Goal: Task Accomplishment & Management: Manage account settings

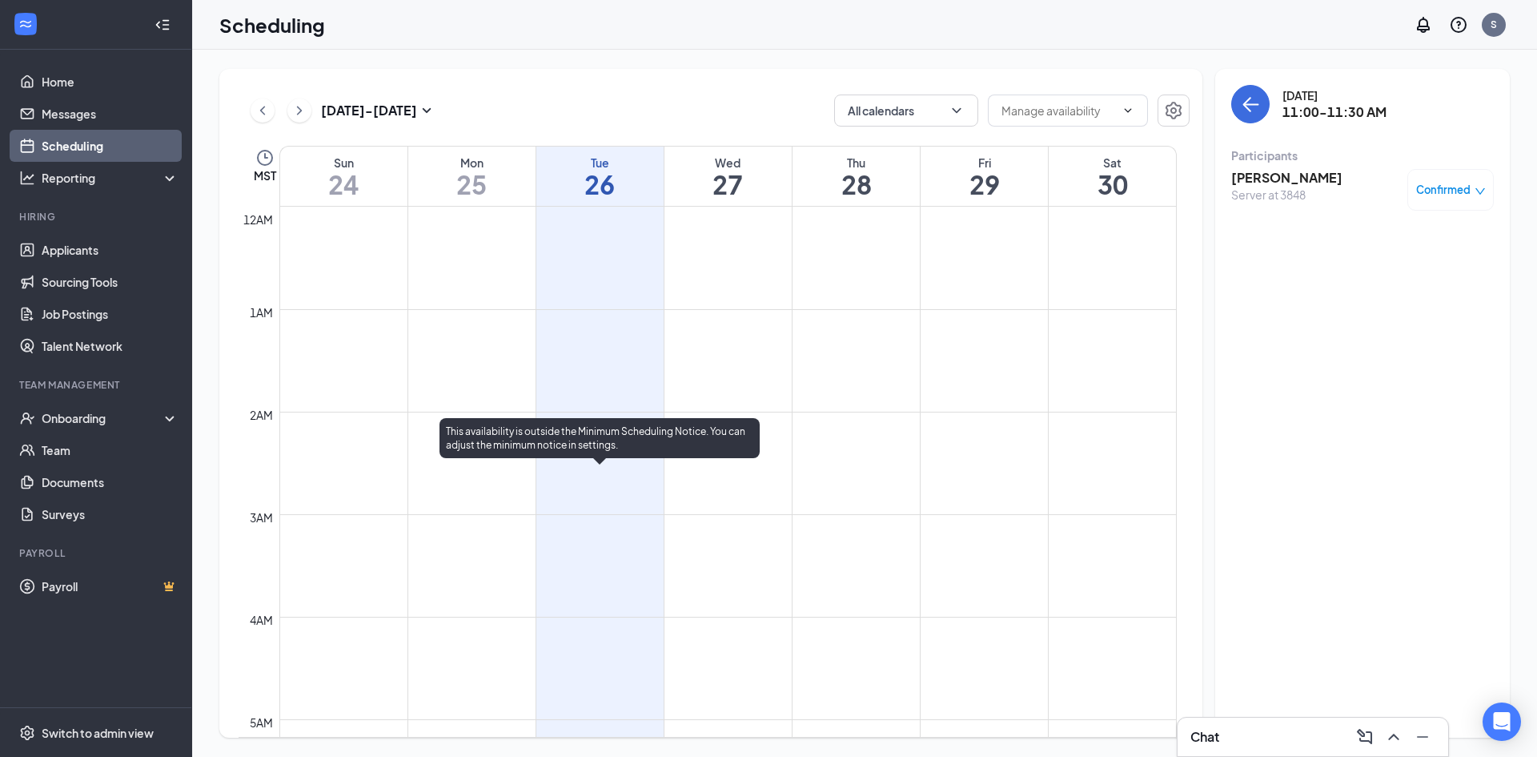
scroll to position [867, 0]
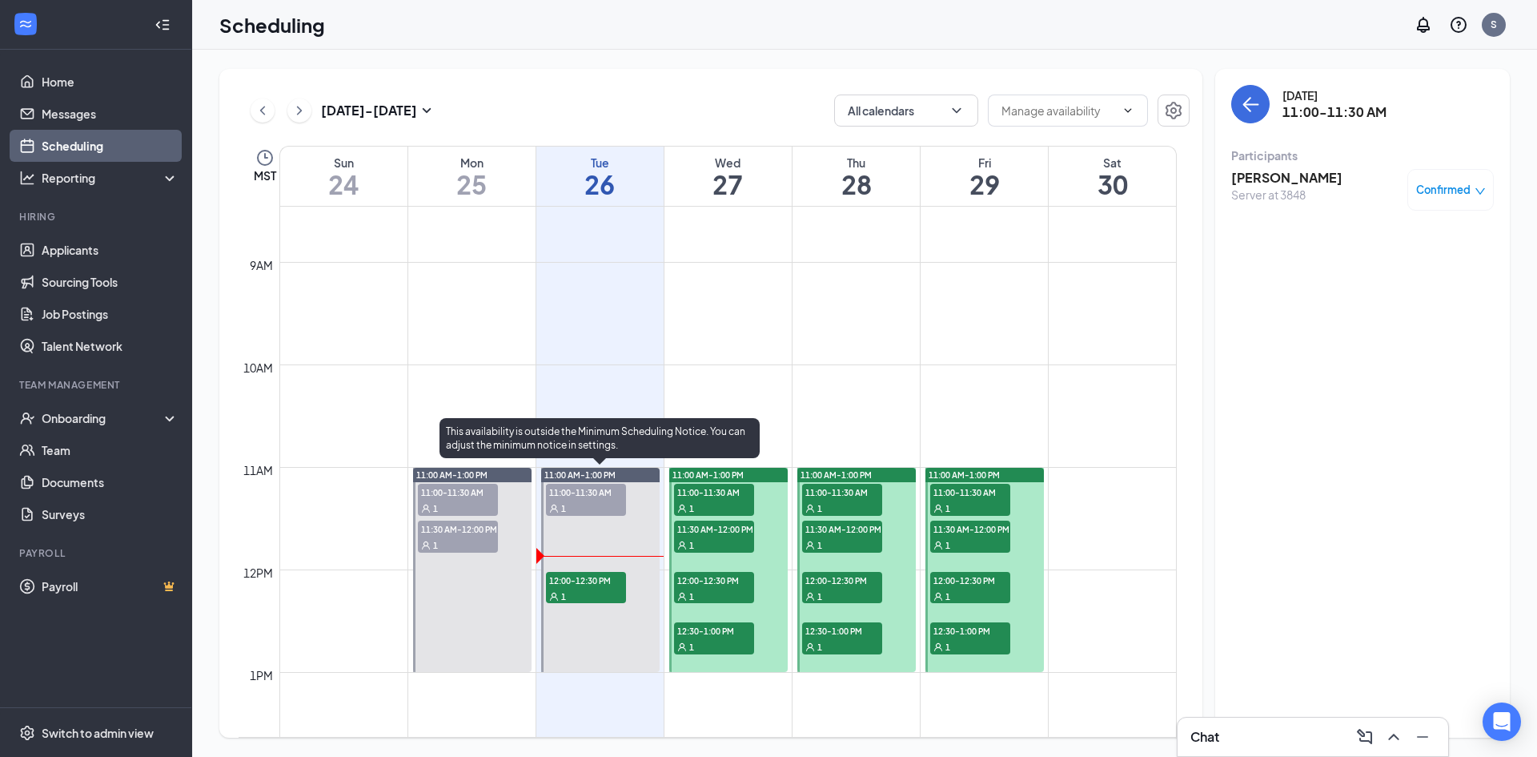
click at [586, 590] on div "1" at bounding box center [586, 596] width 80 height 16
click at [584, 588] on div "1" at bounding box center [586, 596] width 80 height 16
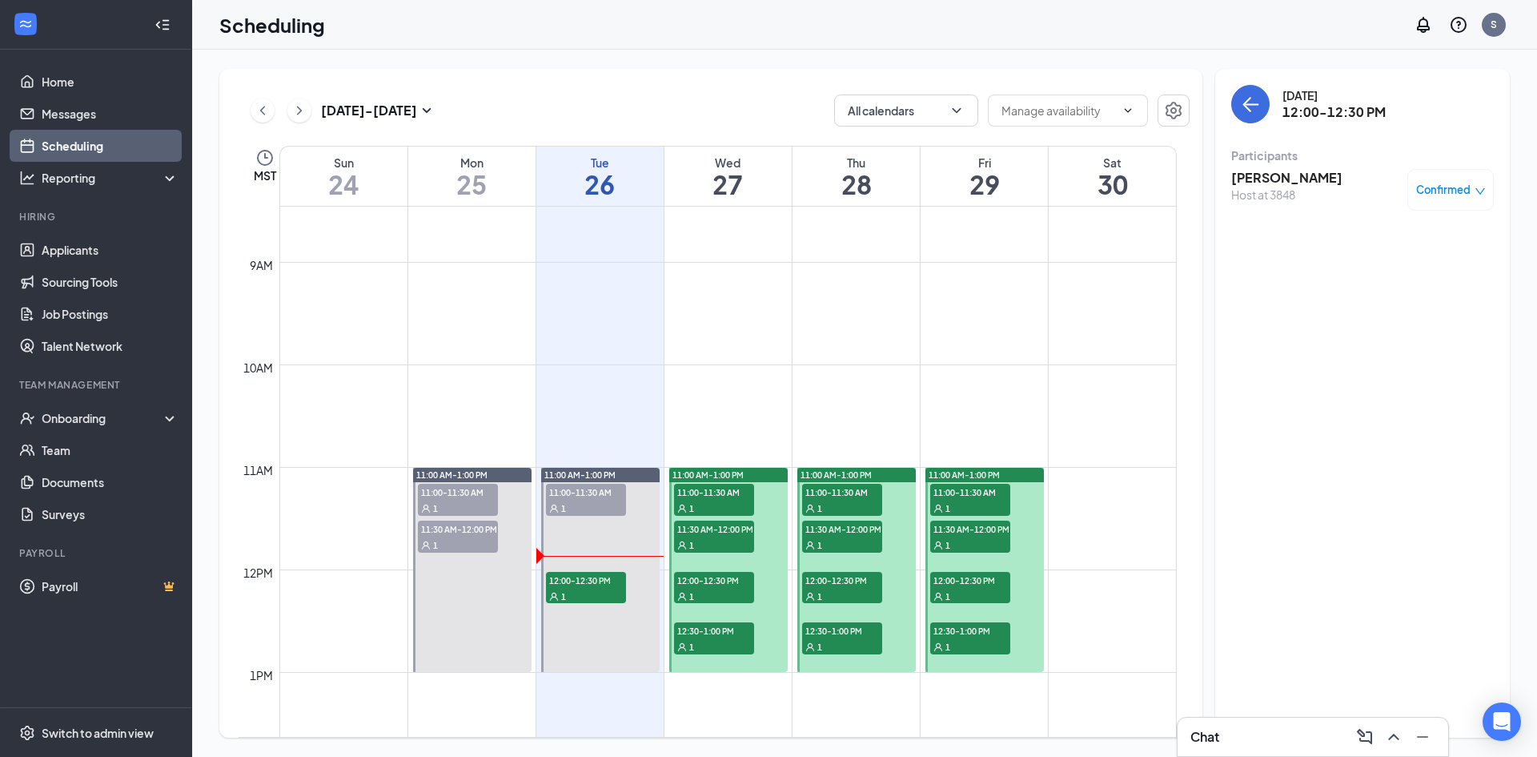
click at [1270, 174] on h3 "[PERSON_NAME]" at bounding box center [1286, 178] width 111 height 18
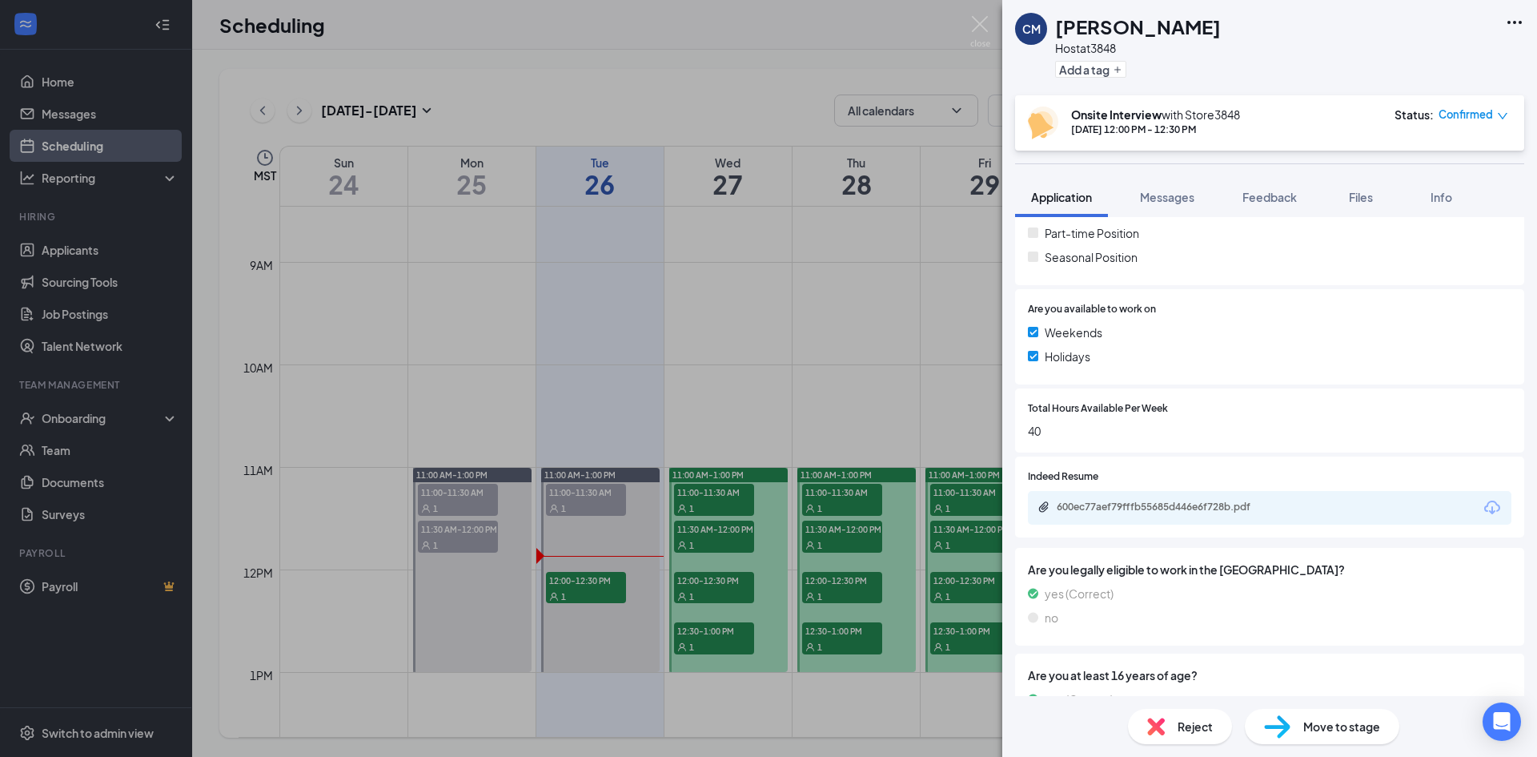
scroll to position [583, 0]
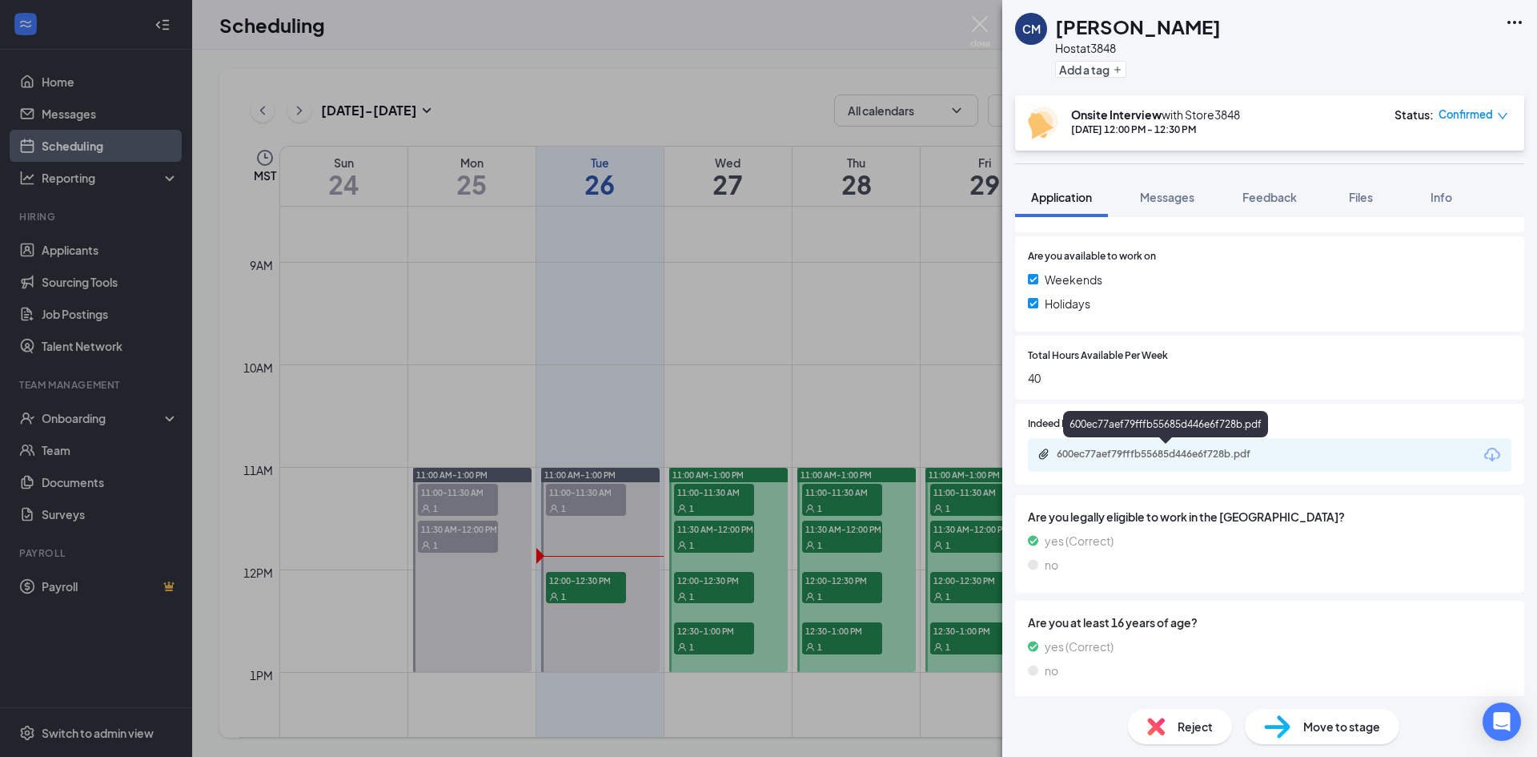
click at [1172, 448] on div "600ec77aef79fffb55685d446e6f728b.pdf" at bounding box center [1169, 454] width 224 height 13
click at [991, 26] on div "CM [PERSON_NAME] Host at 3848 Add a tag Onsite Interview with Store3848 [DATE] …" at bounding box center [768, 378] width 1537 height 757
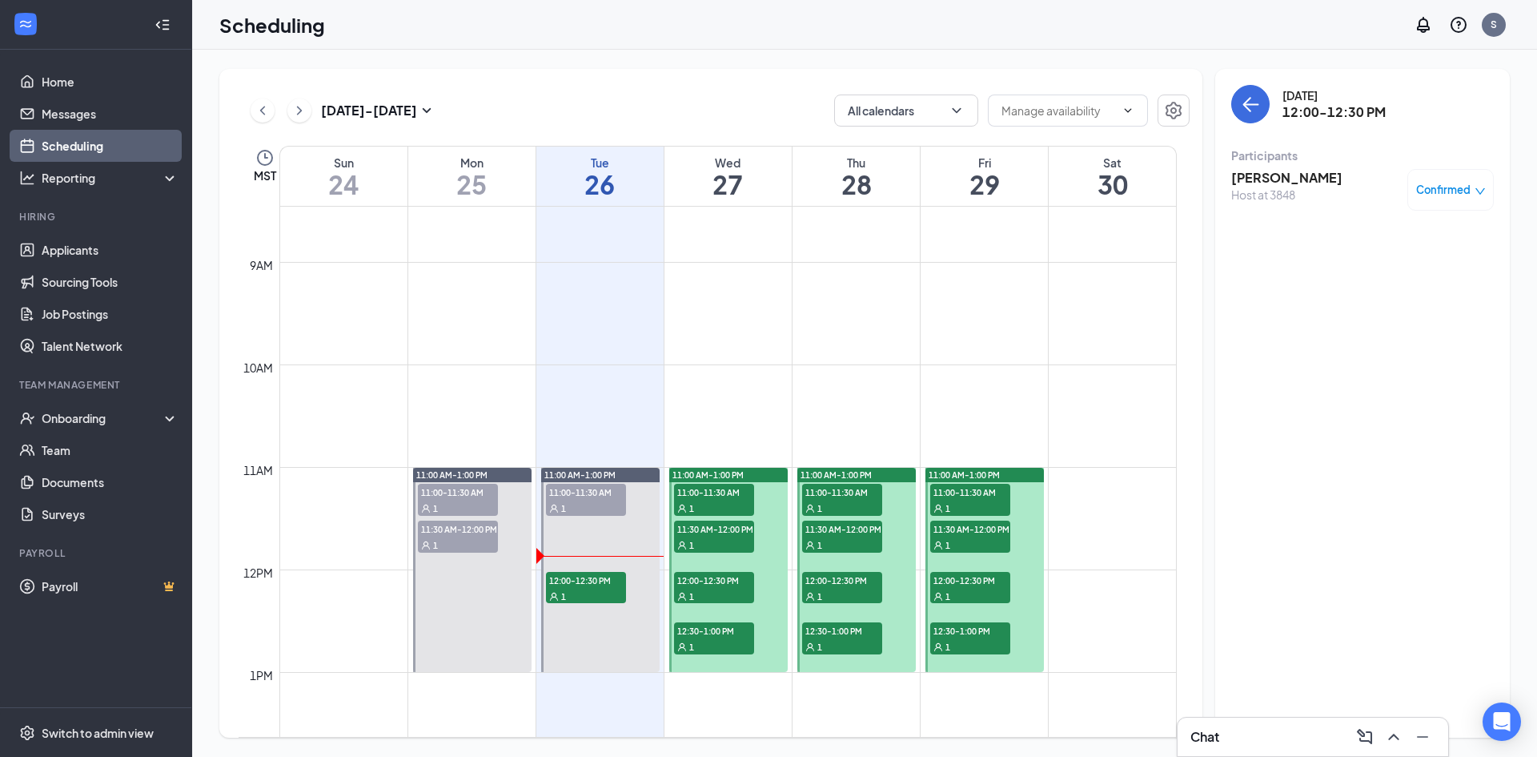
click at [985, 25] on div "Scheduling S" at bounding box center [864, 25] width 1345 height 50
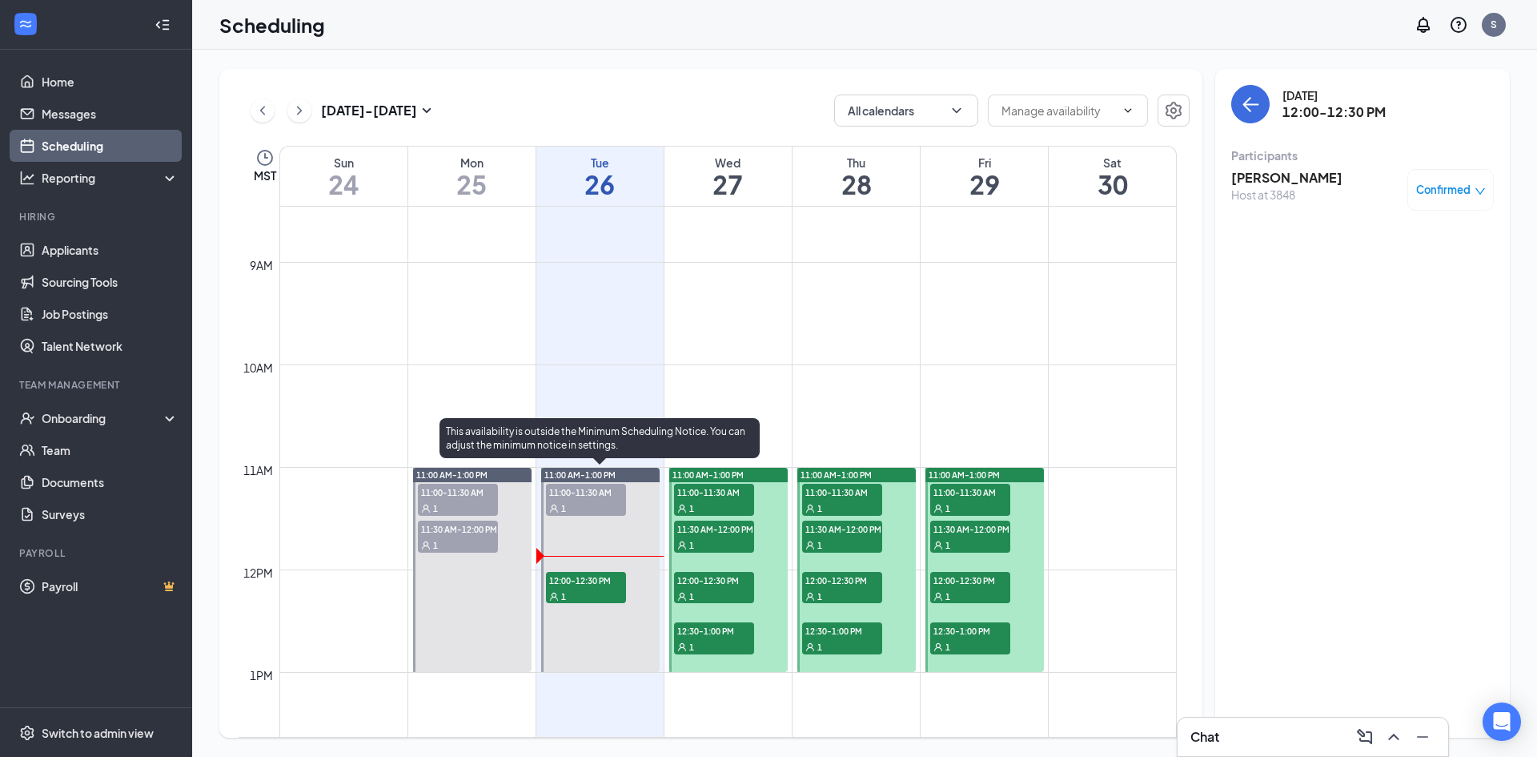
click at [595, 489] on span "11:00-11:30 AM" at bounding box center [586, 492] width 80 height 16
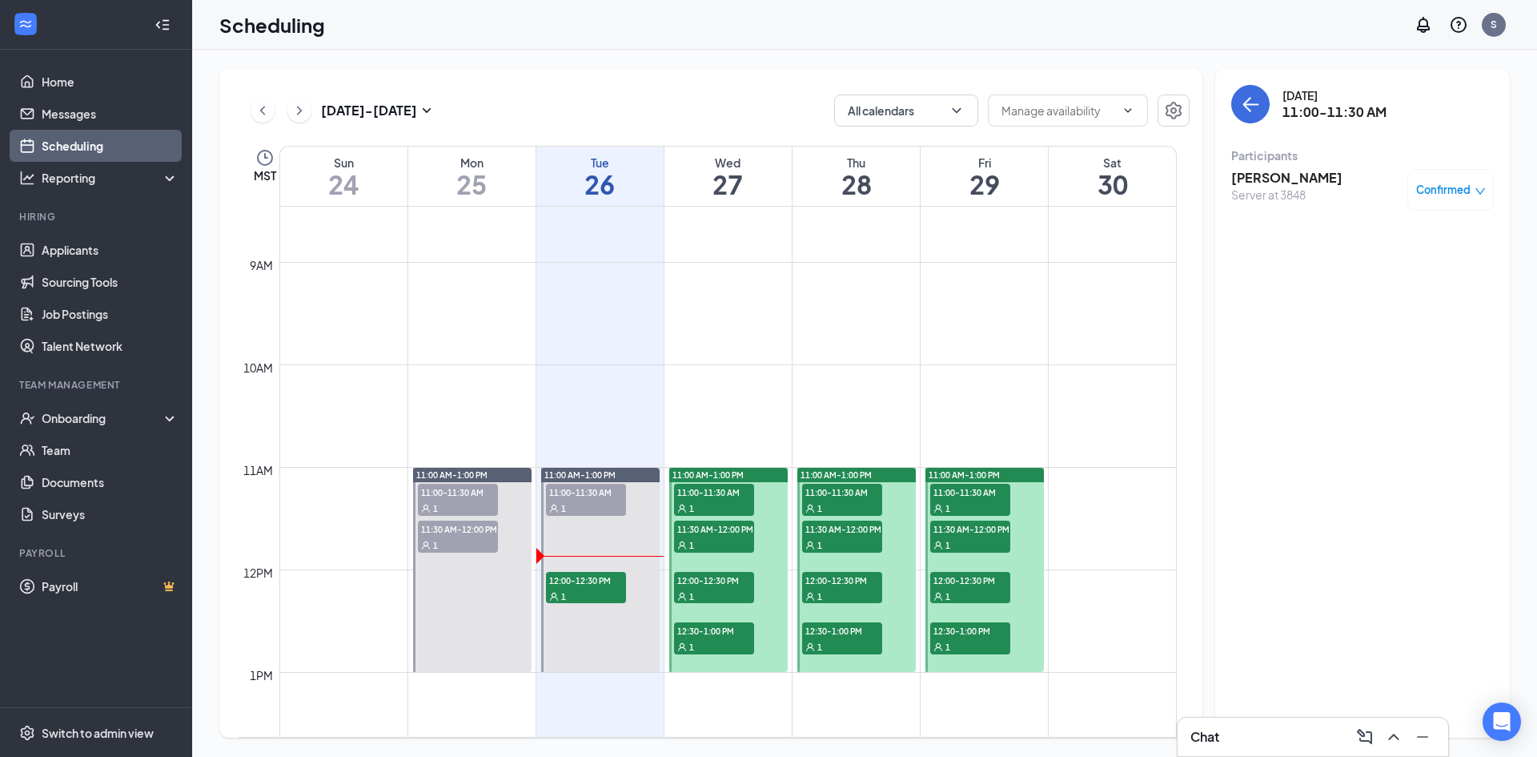
click at [1460, 190] on span "Confirmed" at bounding box center [1443, 190] width 54 height 16
click at [1415, 263] on span "Mark complete" at bounding box center [1400, 269] width 80 height 18
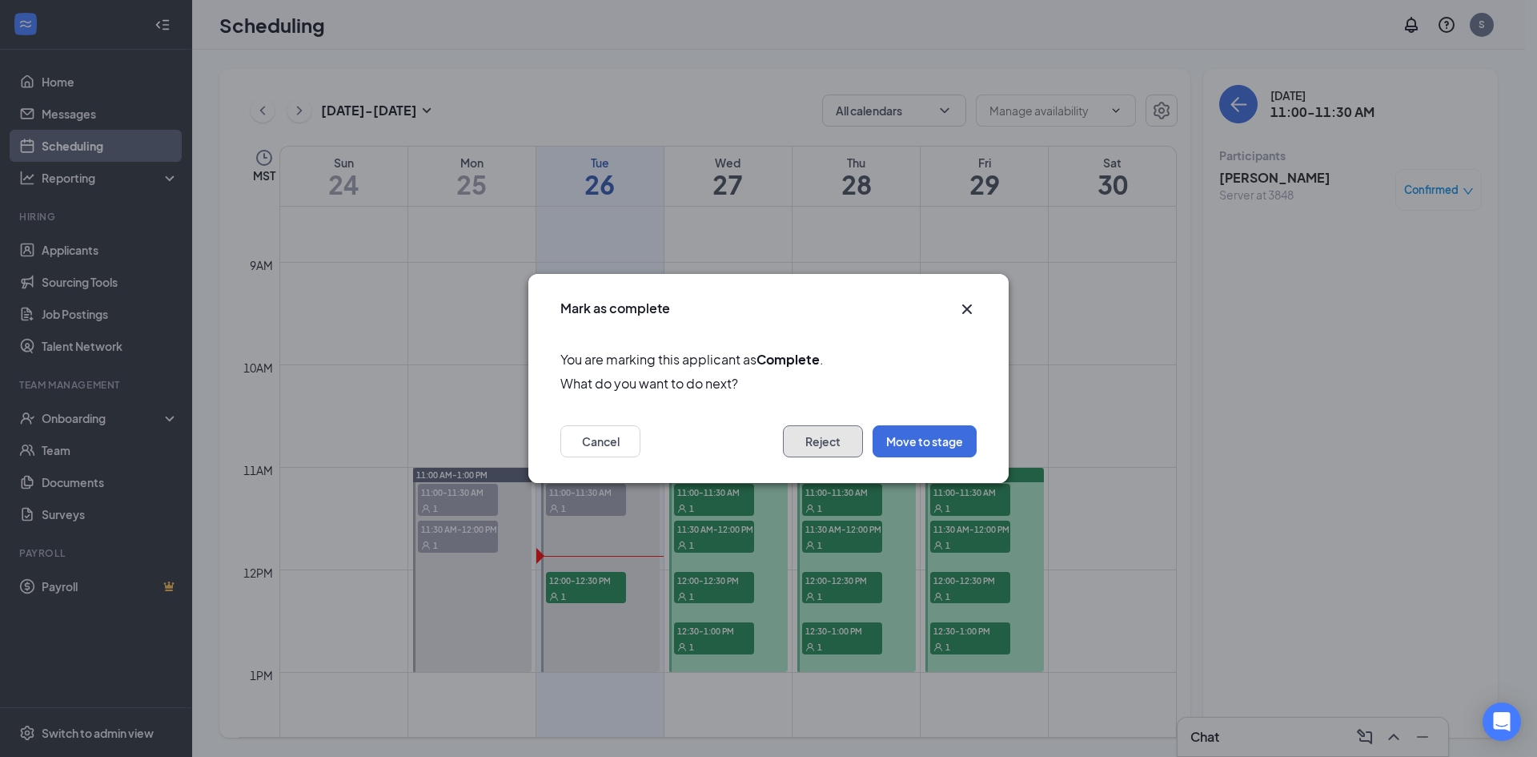
click at [815, 438] on button "Reject" at bounding box center [823, 441] width 80 height 32
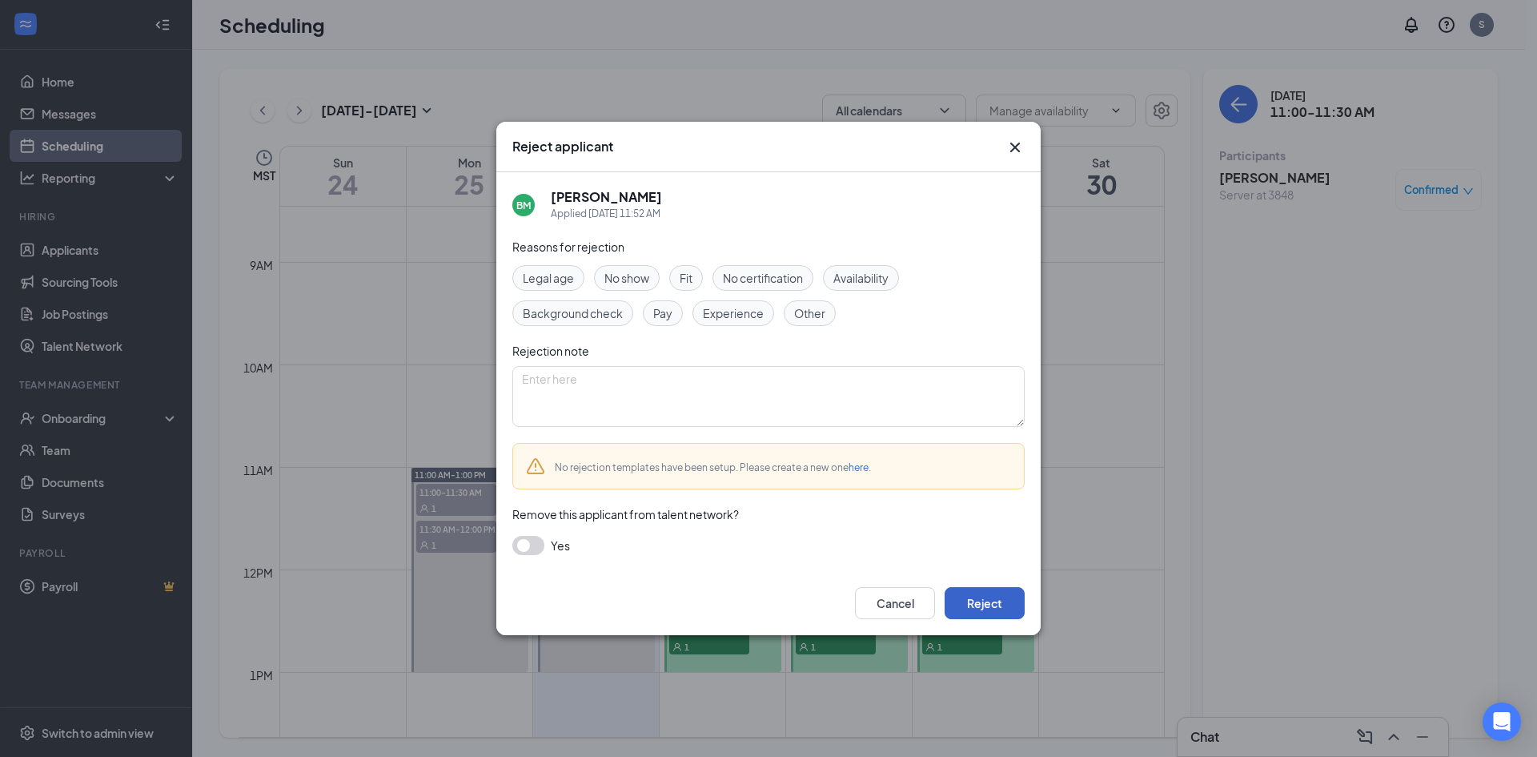
click at [984, 601] on button "Reject" at bounding box center [985, 603] width 80 height 32
